Goal: Participate in discussion: Engage in conversation with other users on a specific topic

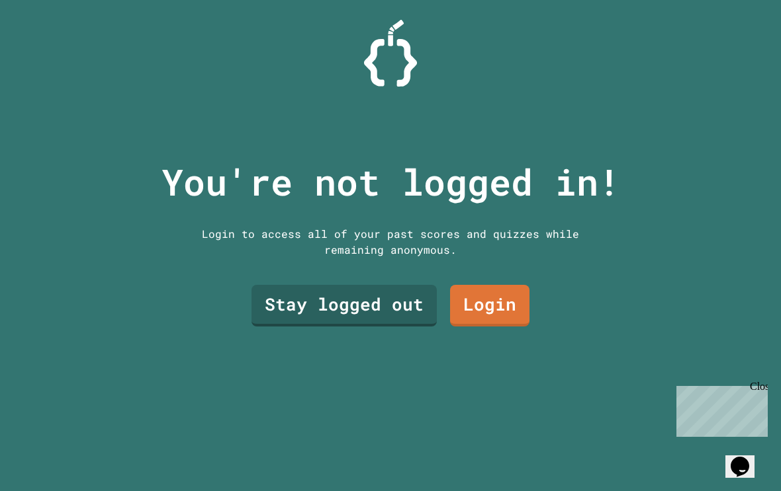
click at [306, 327] on link "Stay logged out" at bounding box center [343, 306] width 185 height 42
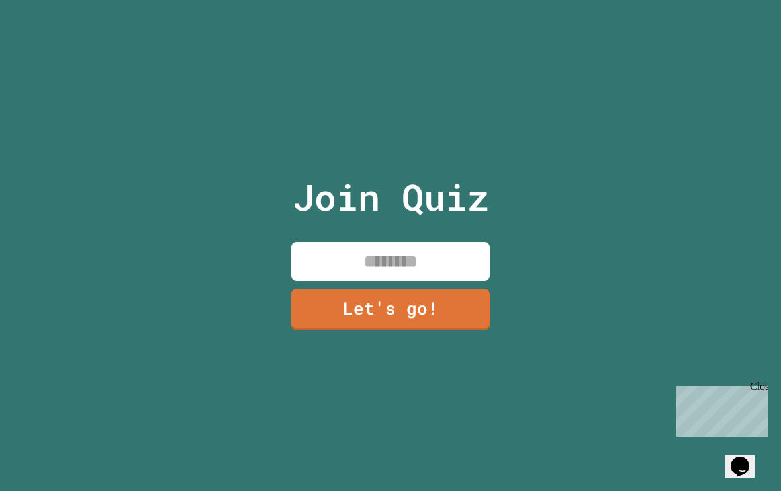
click at [305, 331] on link "Let's go!" at bounding box center [390, 310] width 198 height 42
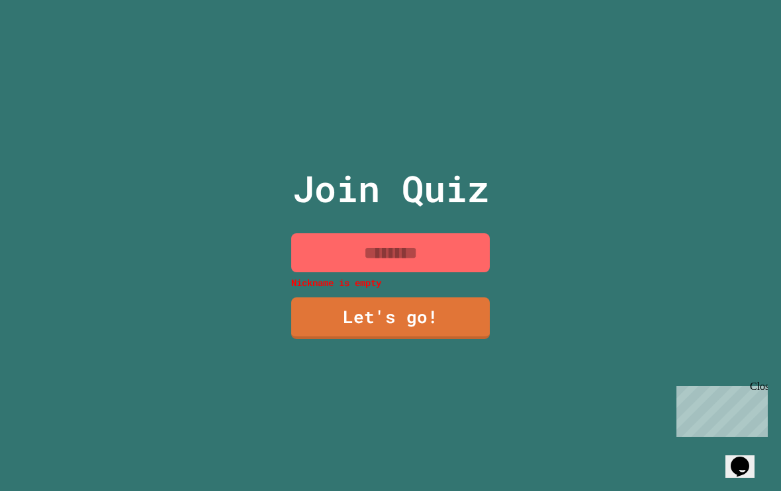
click at [315, 273] on input at bounding box center [390, 253] width 198 height 39
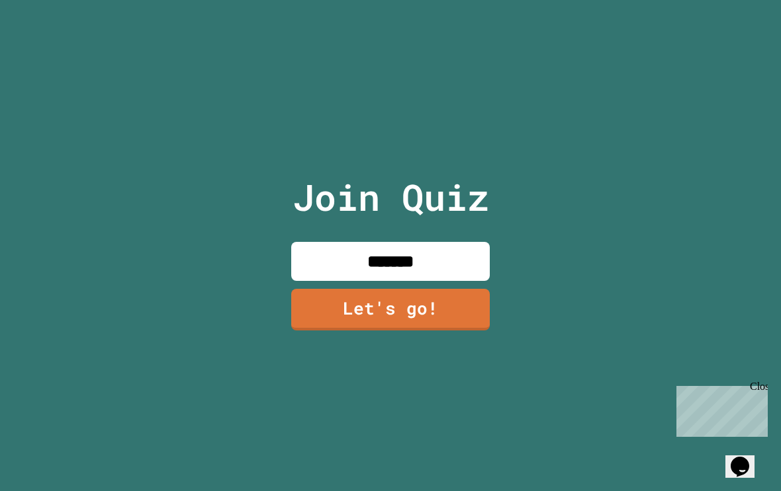
type input "*******"
click at [460, 321] on link "Let's go!" at bounding box center [390, 310] width 198 height 42
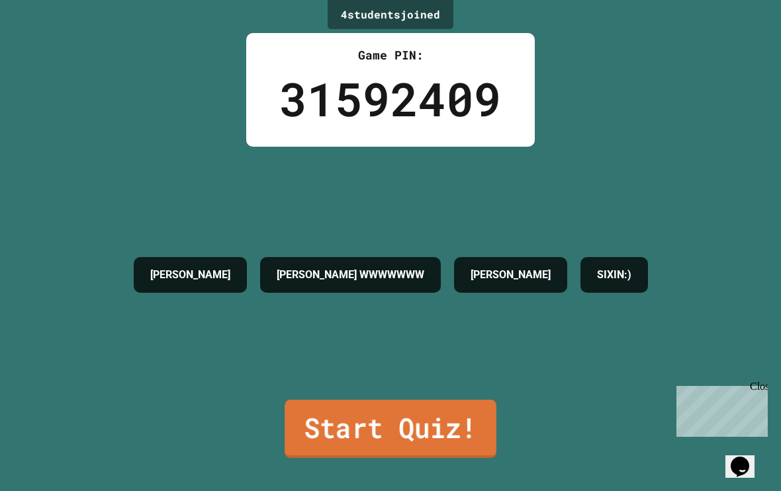
click at [392, 458] on link "Start Quiz!" at bounding box center [390, 429] width 212 height 58
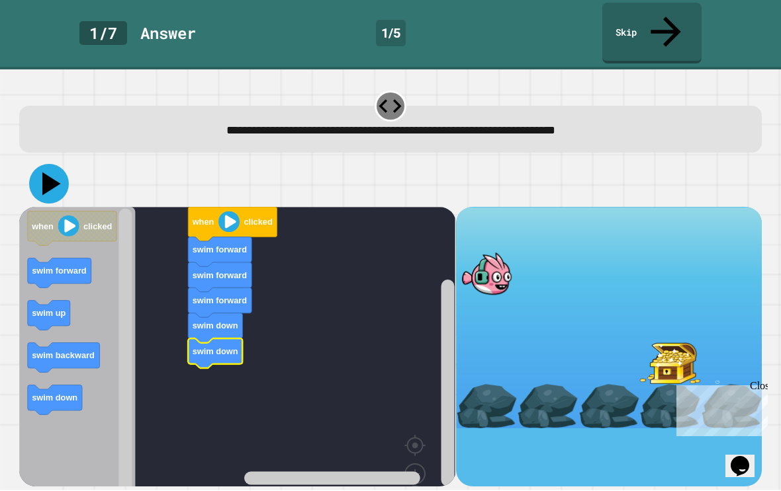
click at [57, 165] on icon at bounding box center [49, 185] width 40 height 40
click at [0, 0] on html "**********" at bounding box center [390, 245] width 781 height 491
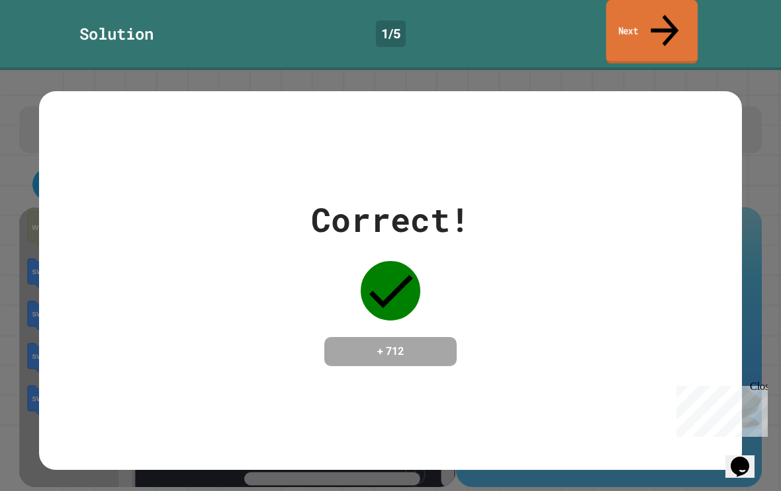
click at [662, 23] on link "Next" at bounding box center [651, 32] width 91 height 64
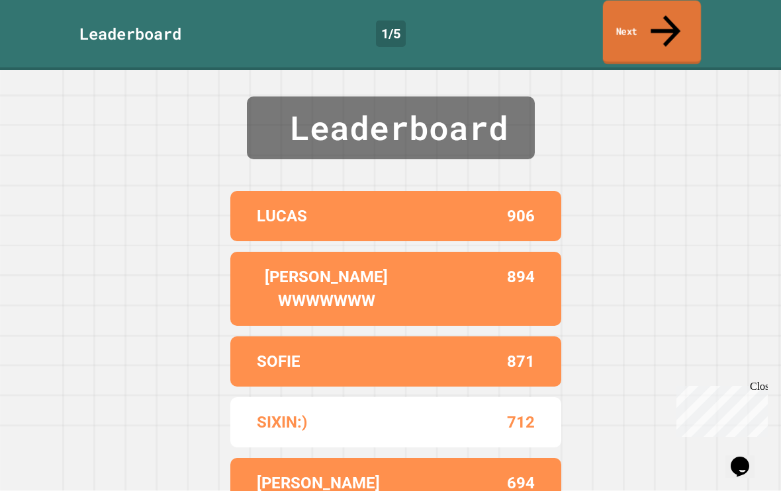
click at [639, 21] on link "Next" at bounding box center [652, 33] width 98 height 64
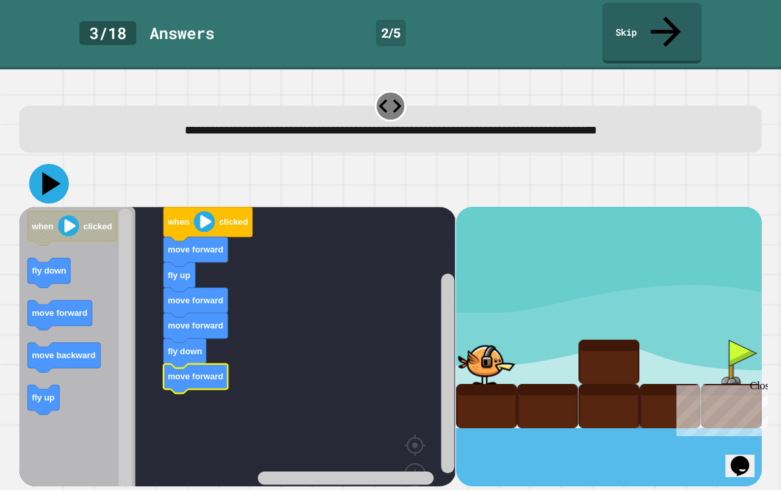
click at [46, 171] on icon at bounding box center [49, 185] width 40 height 40
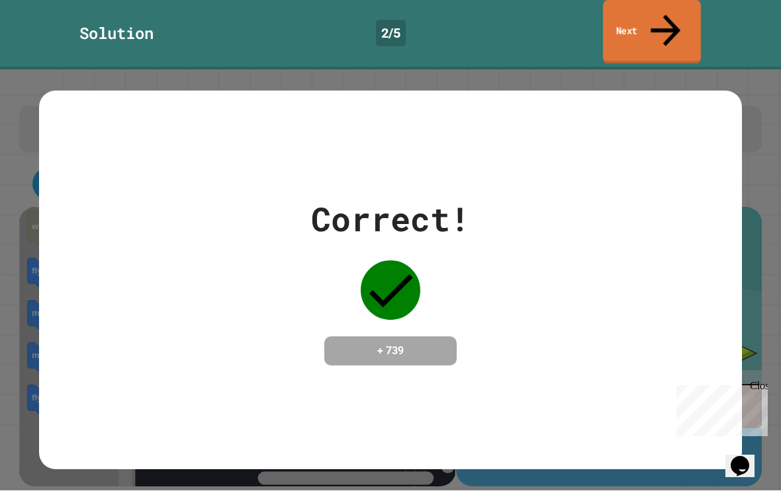
click at [640, 13] on link "Next" at bounding box center [652, 33] width 98 height 64
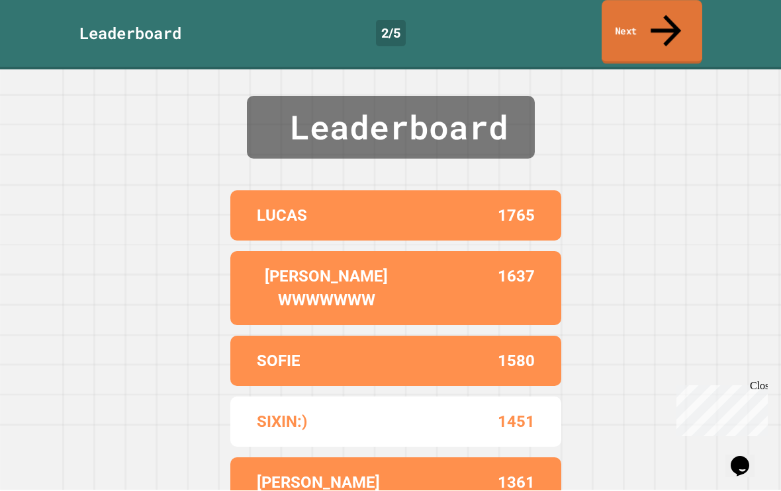
click at [634, 30] on link "Next" at bounding box center [651, 33] width 101 height 64
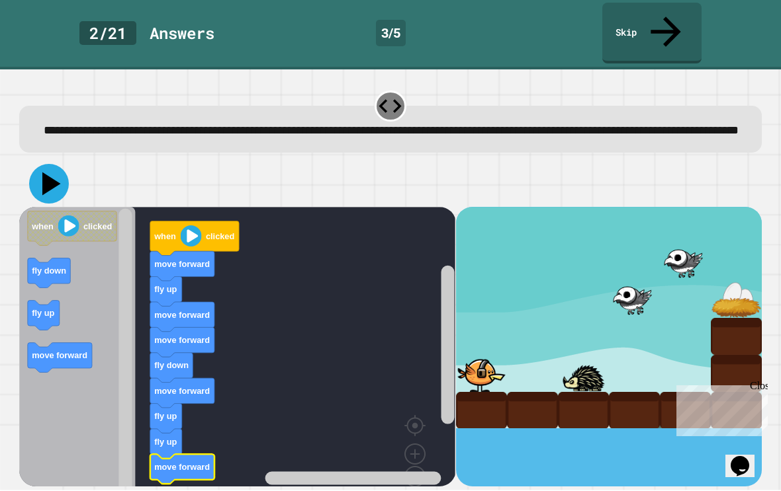
click at [56, 175] on icon at bounding box center [51, 184] width 19 height 23
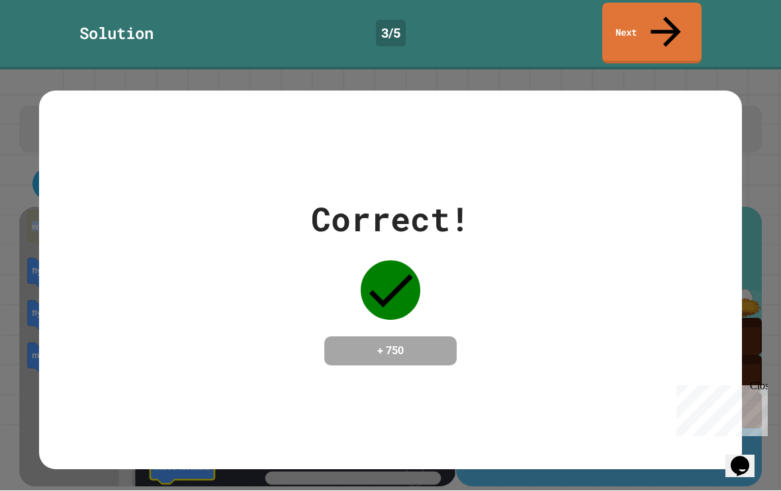
click at [665, 17] on icon at bounding box center [665, 32] width 30 height 30
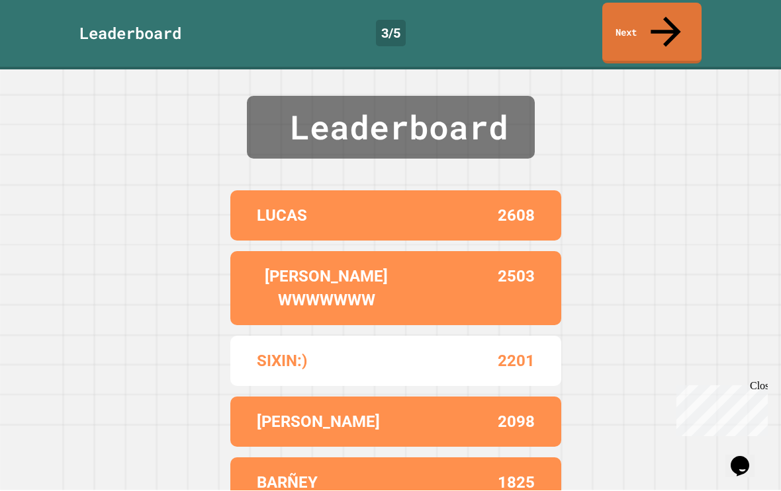
click at [677, 25] on link "Next" at bounding box center [651, 33] width 99 height 61
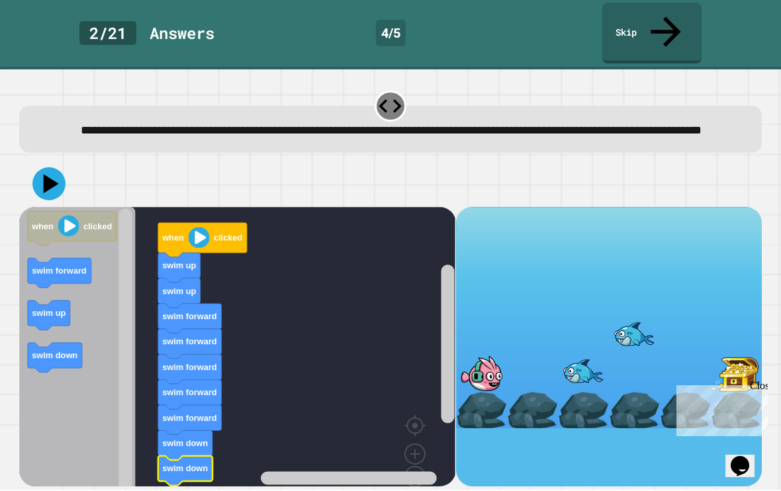
click at [49, 179] on icon at bounding box center [51, 184] width 15 height 19
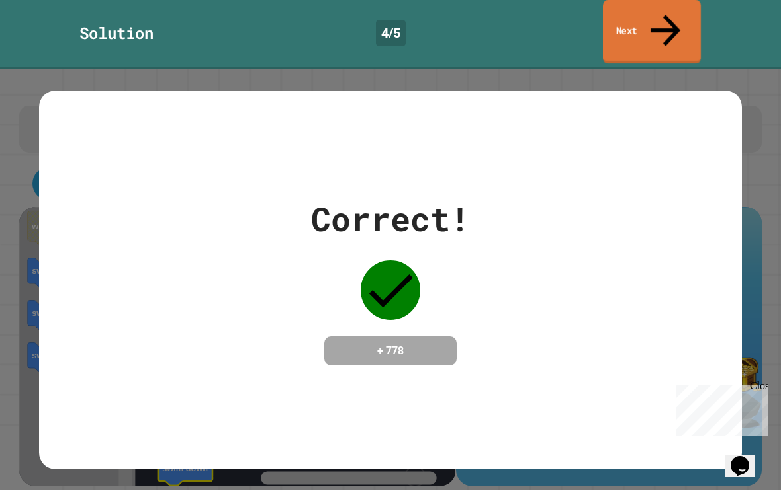
click at [676, 27] on link "Next" at bounding box center [652, 33] width 98 height 64
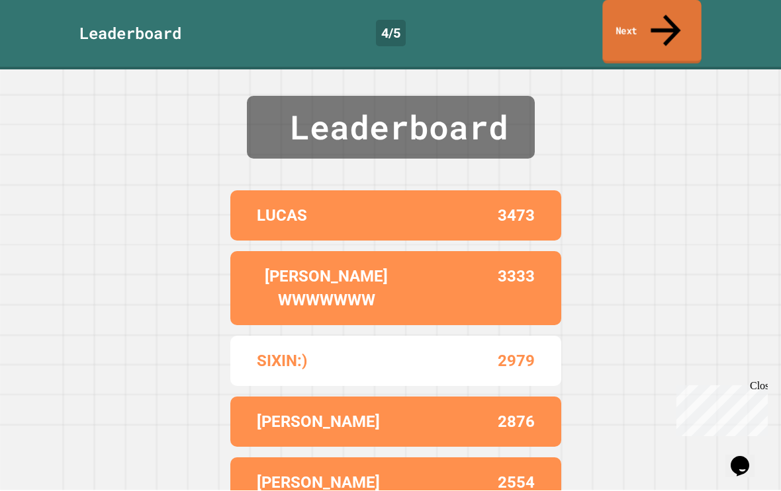
click at [649, 13] on link "Next" at bounding box center [651, 33] width 99 height 64
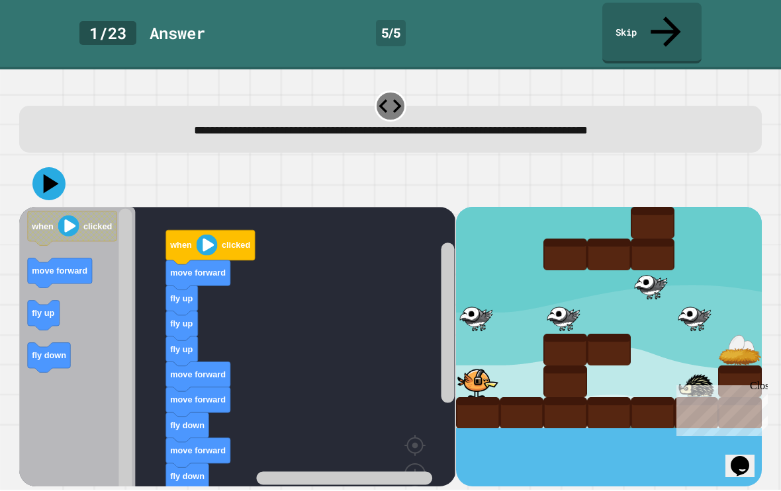
click at [46, 175] on icon at bounding box center [51, 184] width 15 height 19
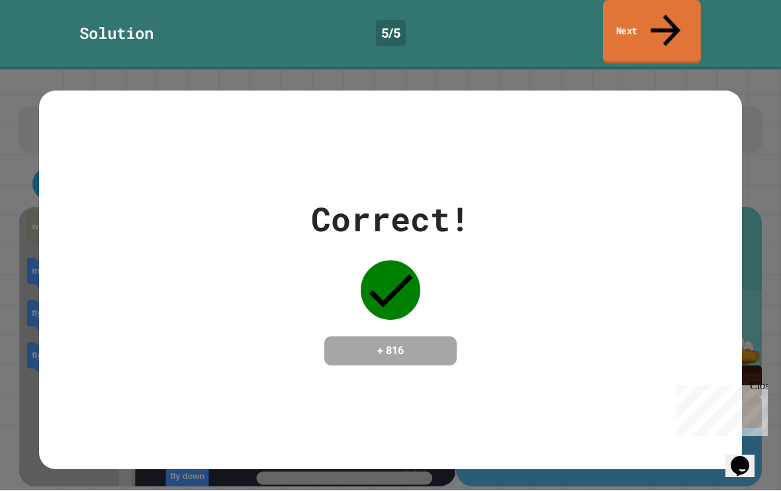
click at [671, 26] on link "Next" at bounding box center [652, 33] width 98 height 64
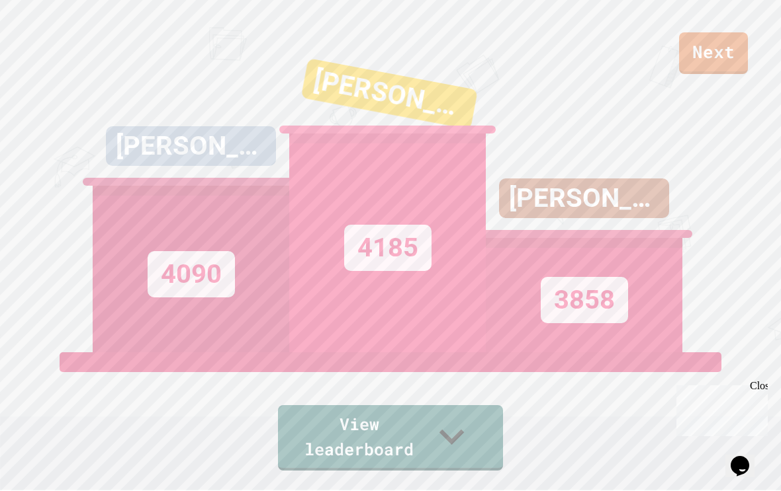
click at [460, 472] on link "View leaderboard" at bounding box center [390, 438] width 225 height 65
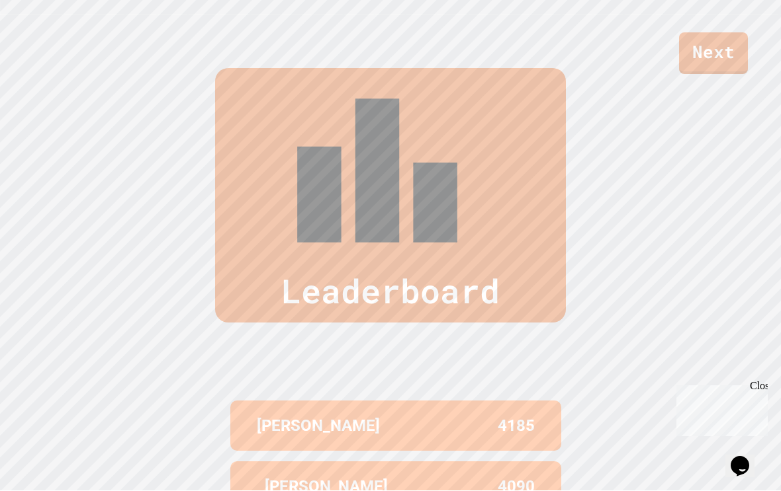
scroll to position [513, 0]
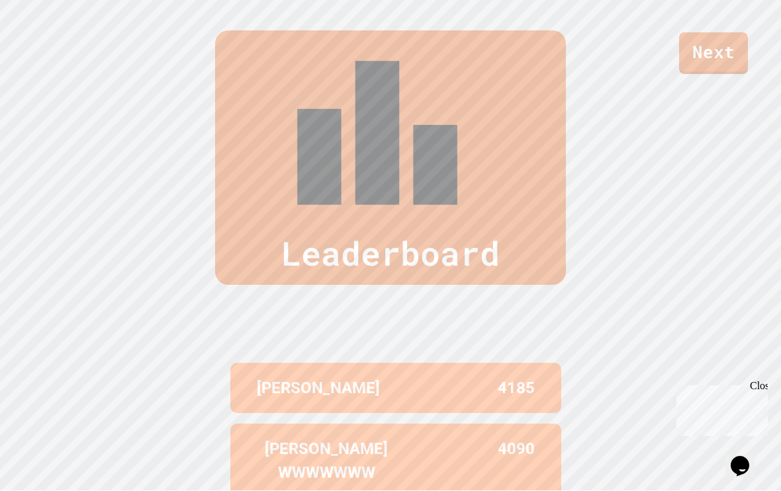
click at [734, 38] on link "Next" at bounding box center [713, 54] width 69 height 42
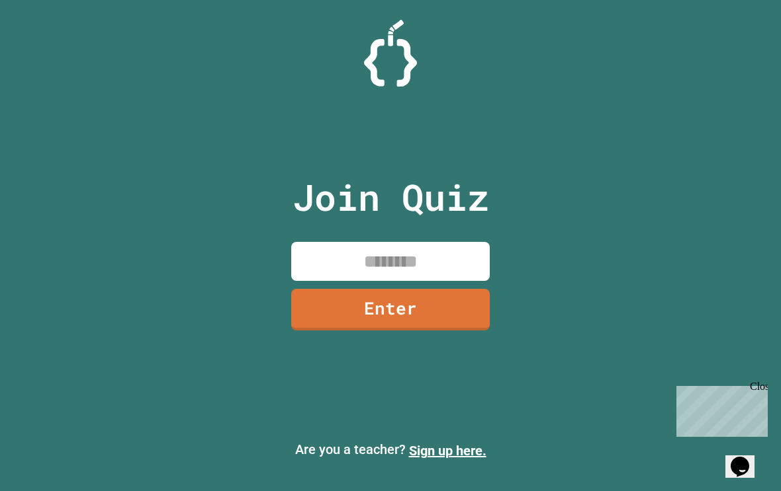
scroll to position [22, 0]
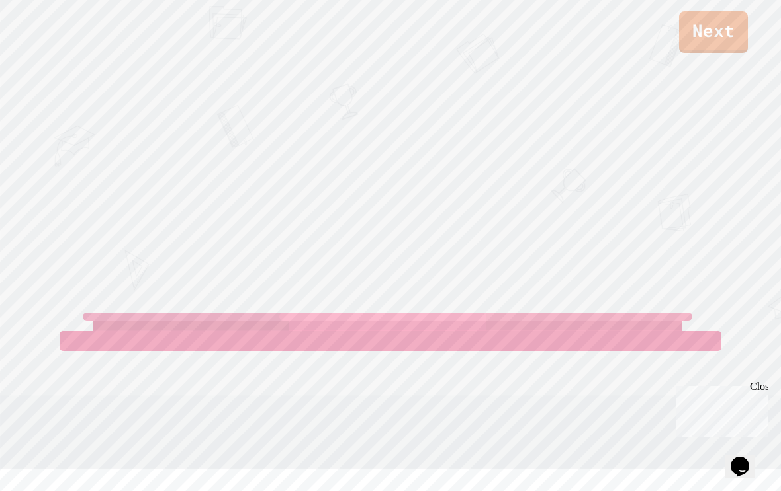
click at [704, 62] on div "Next [PERSON_NAME] WWWWWWW [PERSON_NAME] [PERSON_NAME] View leaderboard" at bounding box center [390, 223] width 781 height 491
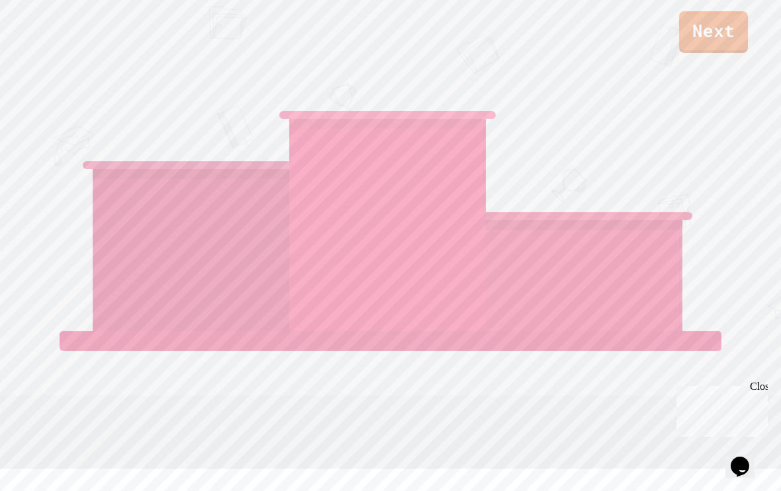
click at [725, 36] on link "Next" at bounding box center [713, 32] width 69 height 42
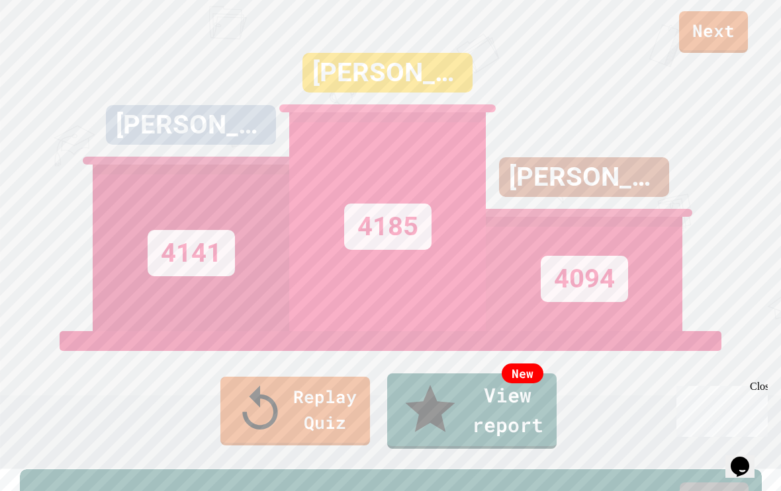
click at [234, 437] on icon at bounding box center [260, 410] width 53 height 53
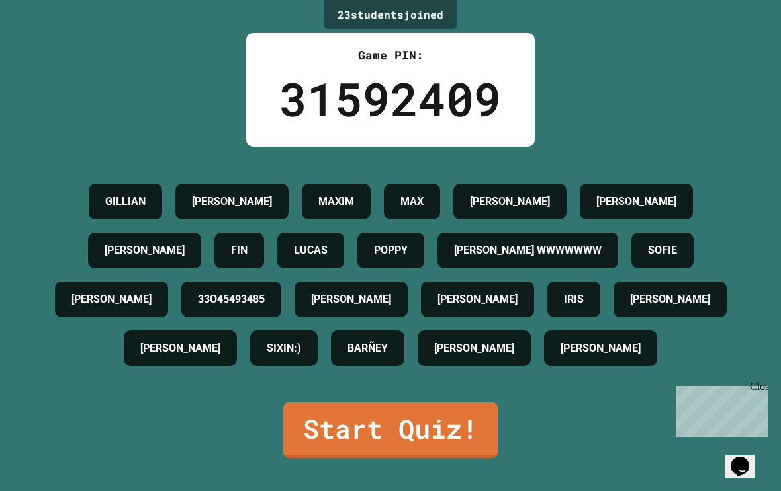
click at [464, 437] on link "Start Quiz!" at bounding box center [390, 431] width 214 height 56
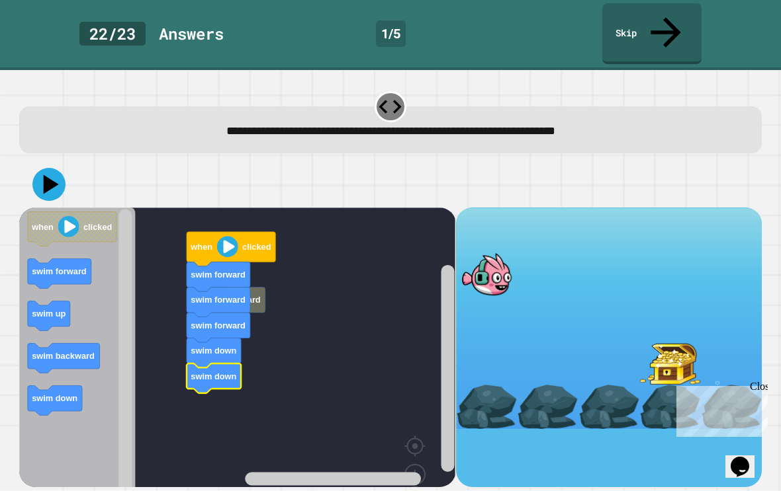
click at [56, 168] on icon at bounding box center [48, 184] width 33 height 33
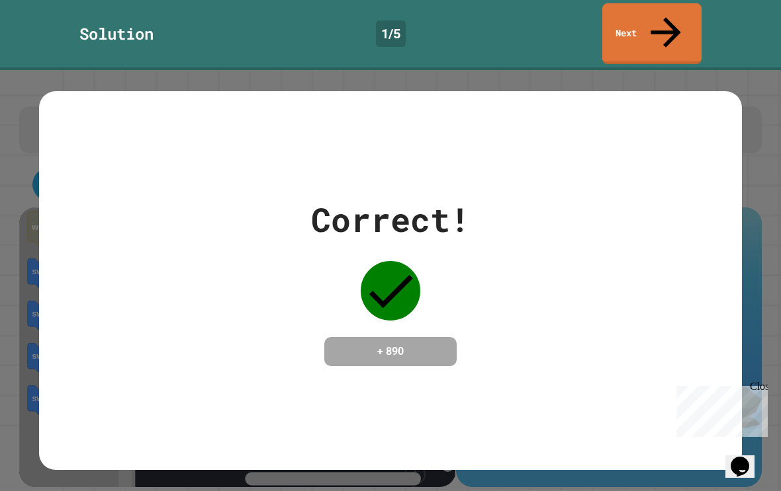
click at [669, 23] on icon at bounding box center [665, 32] width 45 height 45
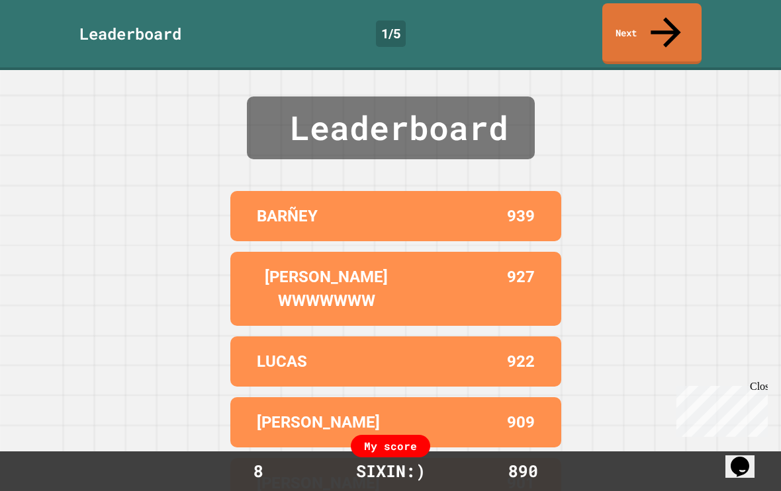
click at [679, 21] on link "Next" at bounding box center [651, 33] width 99 height 61
